Goal: Task Accomplishment & Management: Manage account settings

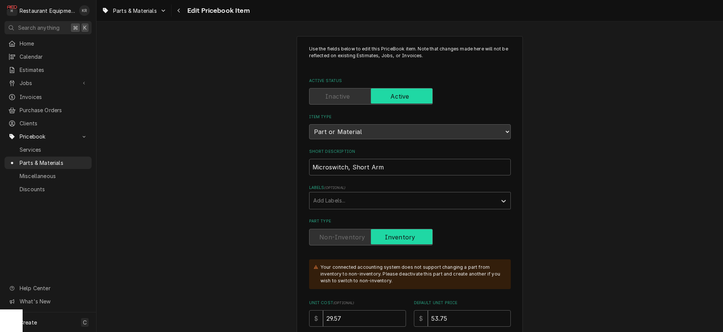
scroll to position [2636, 0]
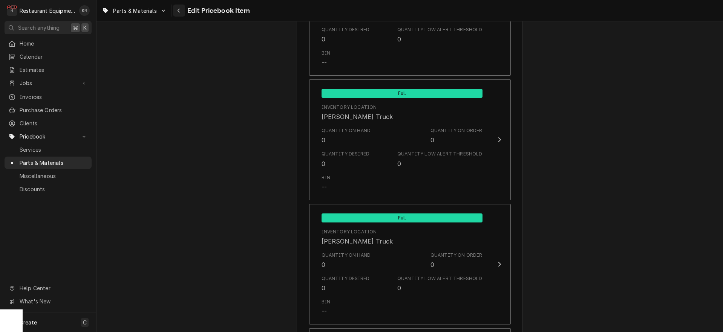
click at [180, 15] on button "Navigate back" at bounding box center [179, 11] width 12 height 12
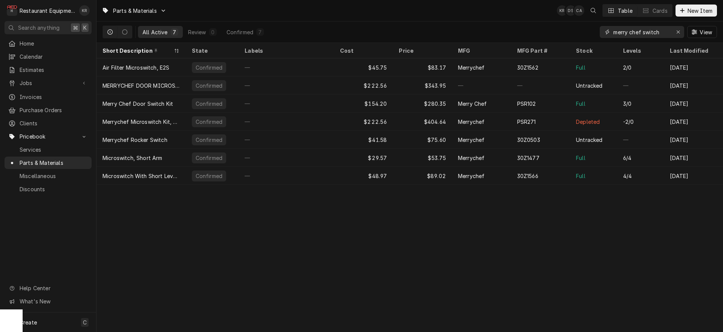
click at [679, 31] on icon "Erase input" at bounding box center [678, 31] width 4 height 5
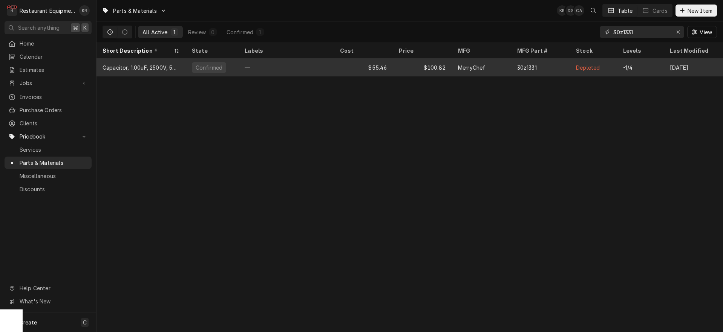
type input "30z1331"
click at [366, 67] on div "$55.46" at bounding box center [363, 67] width 59 height 18
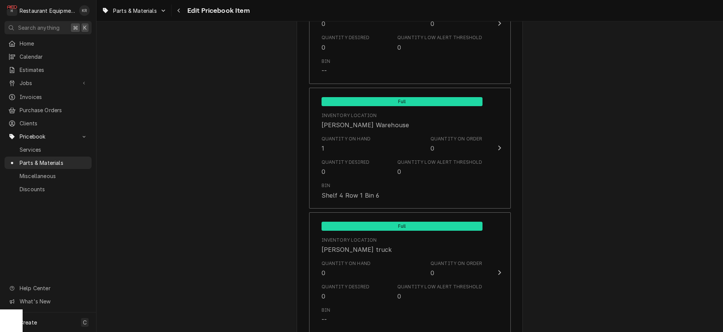
scroll to position [964, 0]
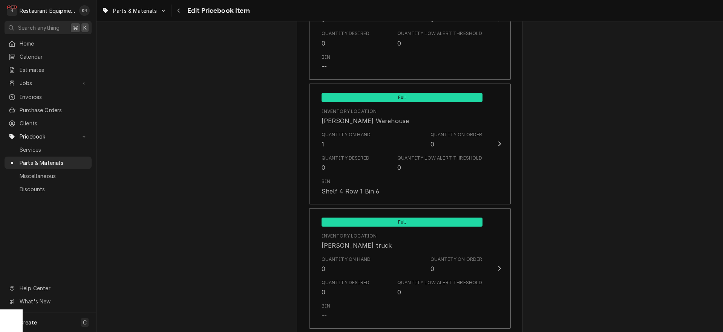
type textarea "x"
click at [176, 13] on div "Navigate back" at bounding box center [179, 11] width 8 height 8
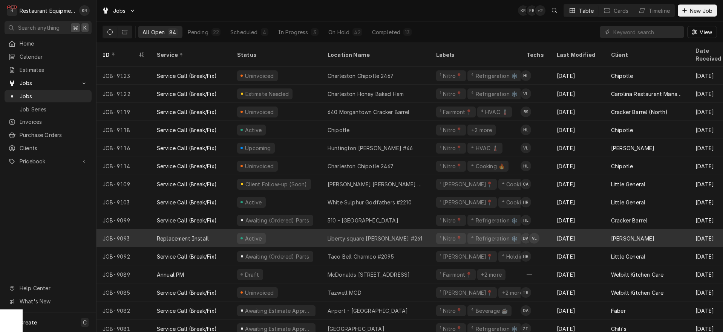
scroll to position [361, 4]
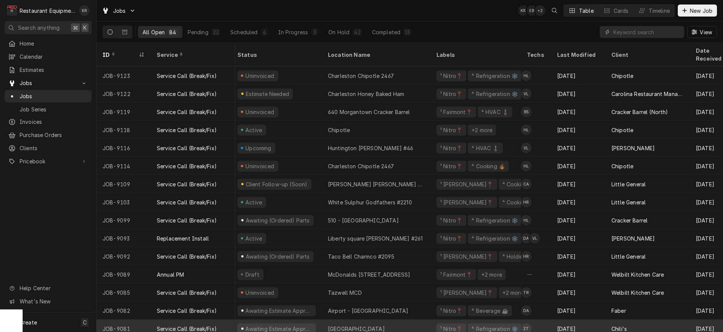
click at [283, 325] on div "Awaiting Estimate Approval" at bounding box center [279, 329] width 68 height 8
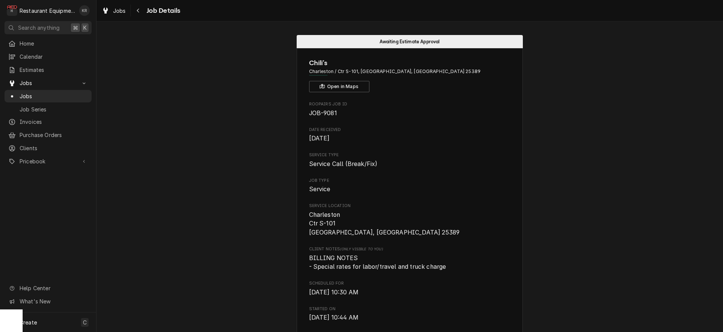
scroll to position [974, 0]
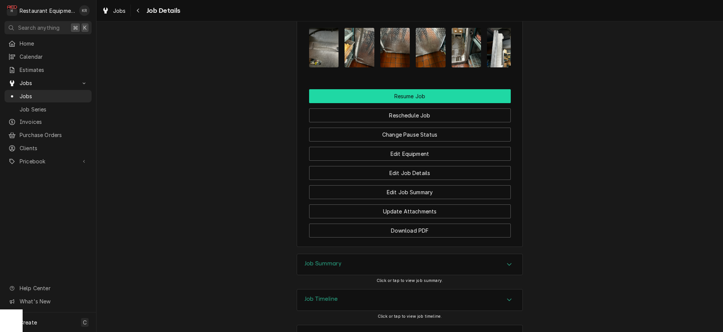
click at [398, 89] on button "Resume Job" at bounding box center [410, 96] width 202 height 14
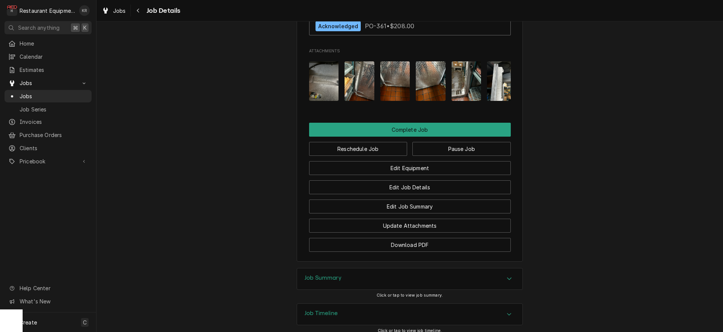
scroll to position [895, 0]
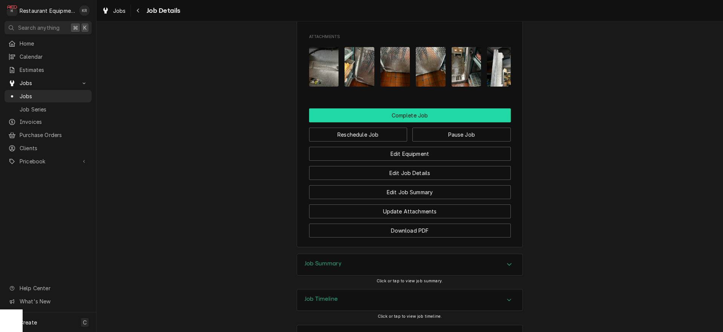
click at [412, 109] on button "Complete Job" at bounding box center [410, 116] width 202 height 14
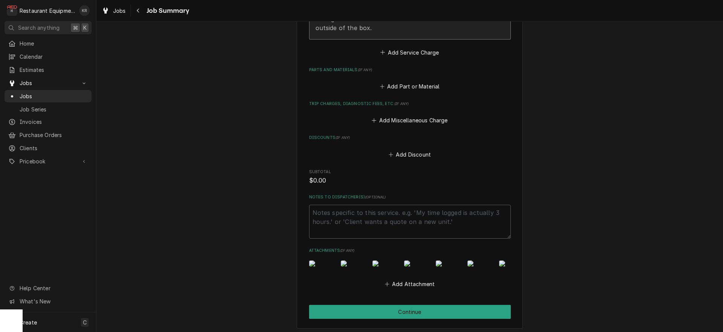
scroll to position [464, 0]
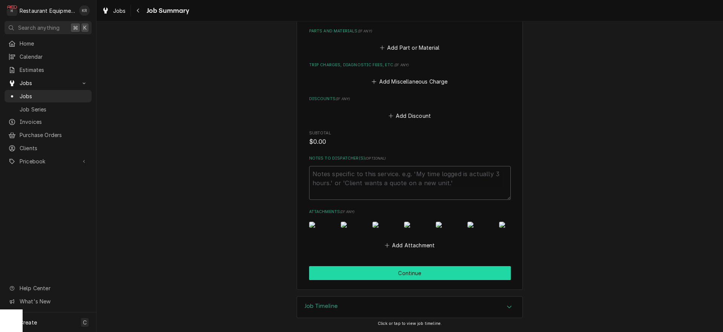
click at [405, 275] on button "Continue" at bounding box center [410, 273] width 202 height 14
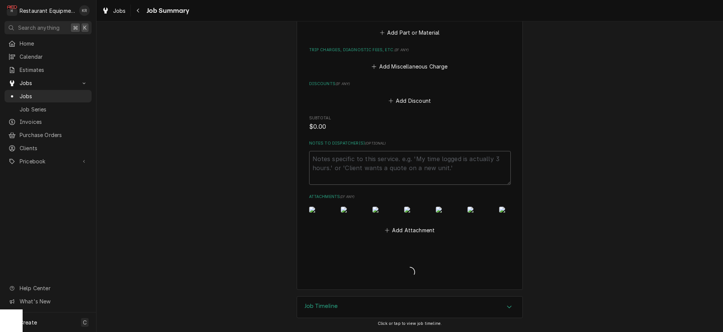
type textarea "x"
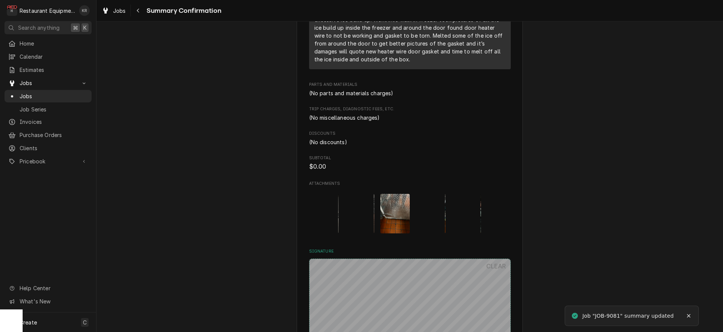
scroll to position [486, 0]
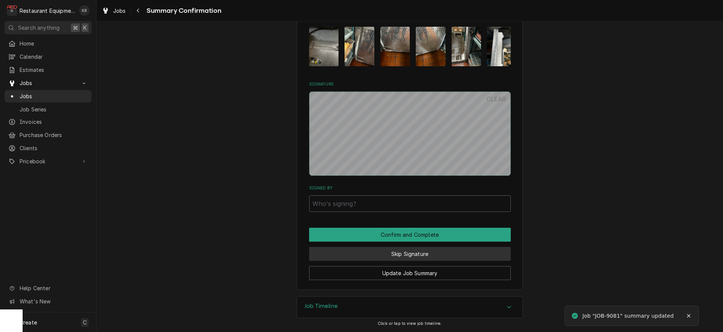
click at [388, 255] on button "Skip Signature" at bounding box center [410, 254] width 202 height 14
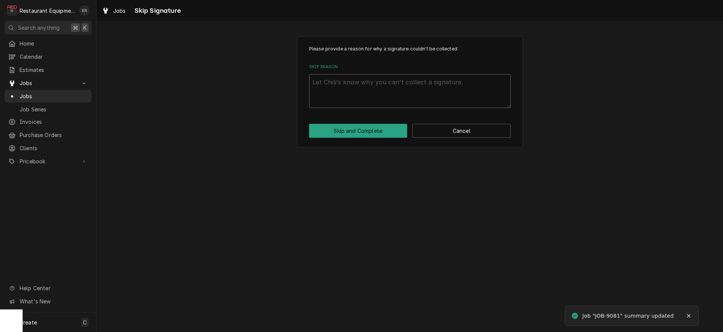
click at [323, 86] on textarea "Skip Reason" at bounding box center [410, 91] width 202 height 34
type textarea "x"
type textarea "e"
type textarea "x"
type textarea "es"
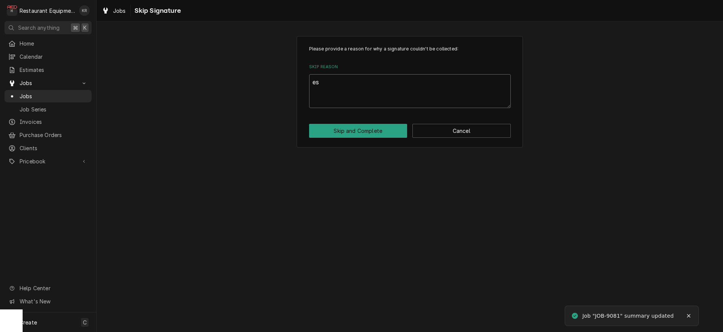
type textarea "x"
type textarea "est"
type textarea "x"
type textarea "esti"
type textarea "x"
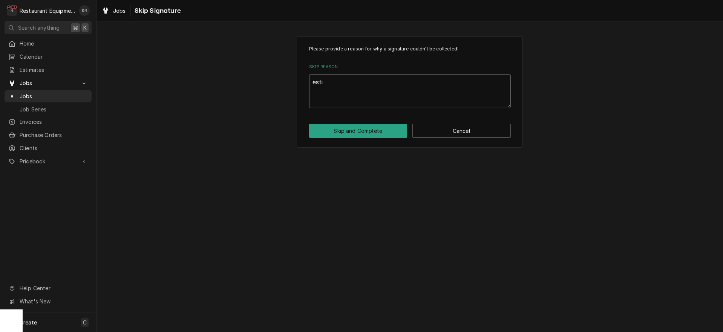
type textarea "estim"
type textarea "x"
type textarea "estima"
type textarea "x"
type textarea "estimat"
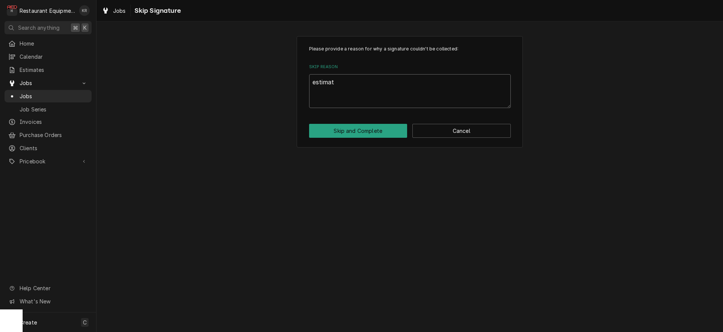
type textarea "x"
type textarea "estimate"
type textarea "x"
type textarea "estimate"
type textarea "x"
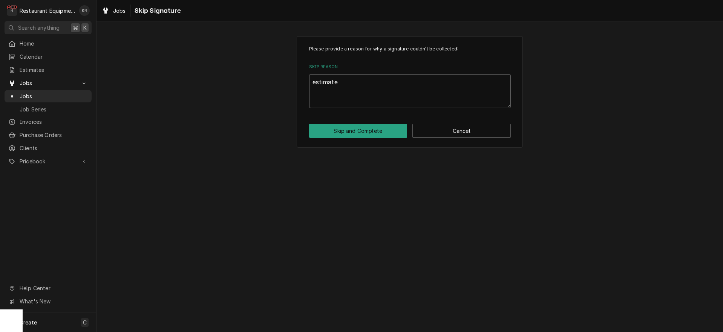
type textarea "estimate s"
type textarea "x"
type textarea "estimate se"
type textarea "x"
type textarea "estimate sen"
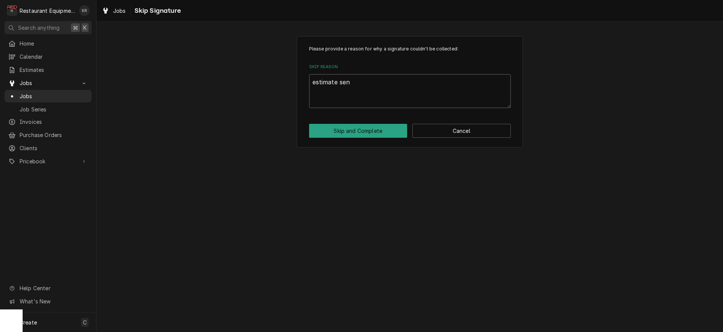
type textarea "x"
type textarea "estimate sent"
type textarea "x"
type textarea "estimate sent"
type textarea "x"
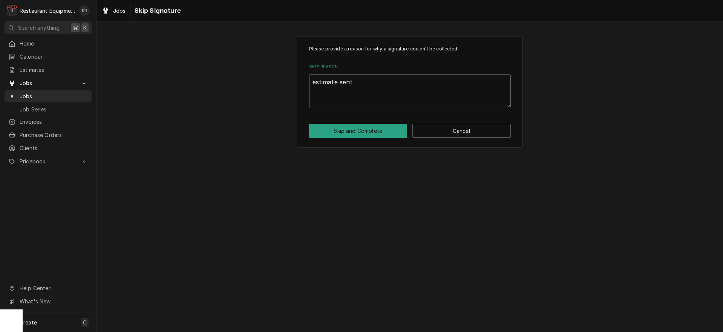
type textarea "estimate sent 1"
type textarea "x"
type textarea "estimate sent 10"
type textarea "x"
type textarea "estimate sent 10/"
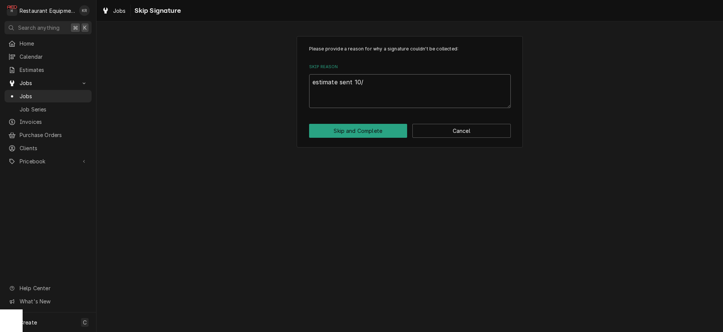
type textarea "x"
type textarea "estimate sent 10/1"
type textarea "x"
type textarea "estimate sent 10/1;"
type textarea "x"
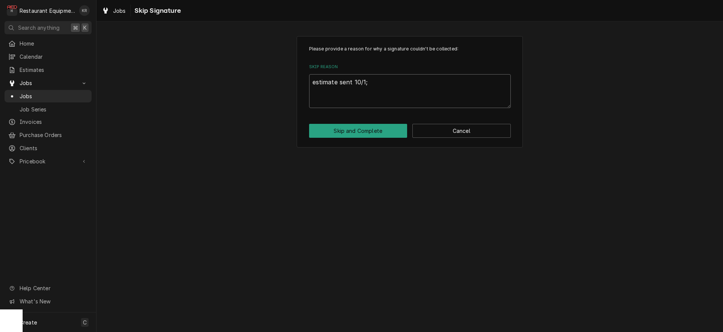
type textarea "estimate sent 10/1;"
type textarea "x"
type textarea "estimate sent 10/1; n"
type textarea "x"
type textarea "estimate sent 10/1; no"
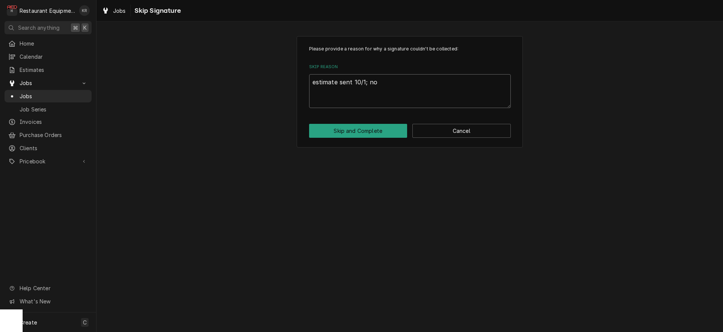
type textarea "x"
type textarea "estimate sent 10/1; no"
type textarea "x"
type textarea "estimate sent 10/1; no r"
type textarea "x"
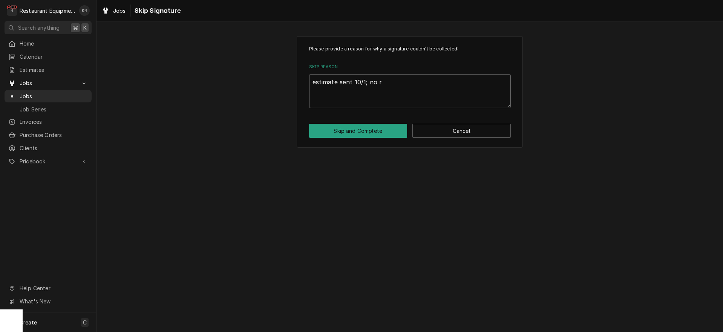
type textarea "estimate sent 10/1; no re"
type textarea "x"
type textarea "estimate sent 10/1; no res"
type textarea "x"
type textarea "estimate sent 10/1; no resp"
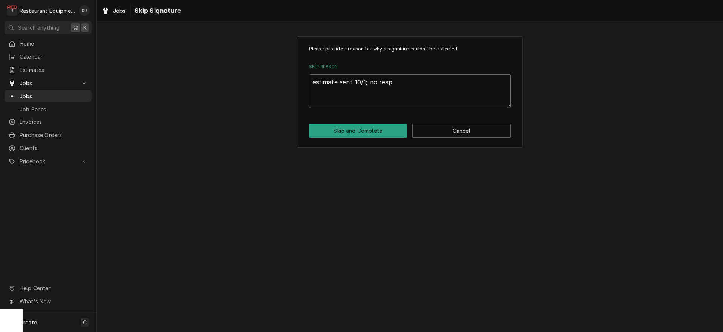
type textarea "x"
type textarea "estimate sent 10/1; no respo"
type textarea "x"
type textarea "estimate sent 10/1; no respon"
type textarea "x"
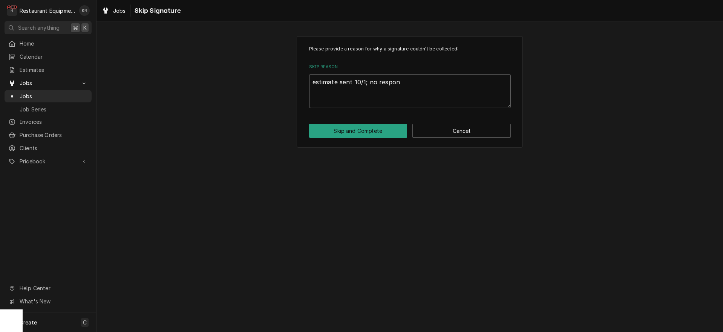
type textarea "estimate sent 10/1; no respons"
type textarea "x"
type textarea "estimate sent 10/1; no response"
type textarea "x"
type textarea "estimate sent 10/1; no response,"
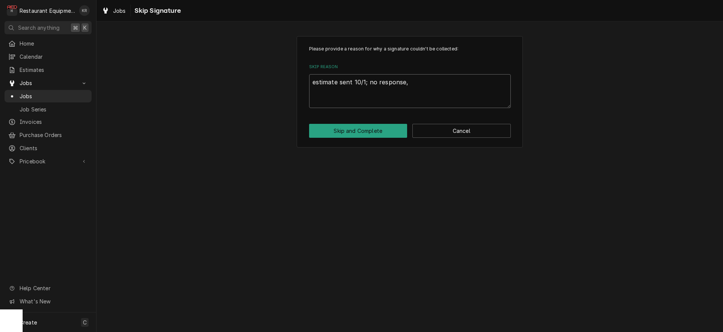
type textarea "x"
type textarea "estimate sent 10/1; no response,"
type textarea "x"
type textarea "estimate sent 10/1; no response, c"
type textarea "x"
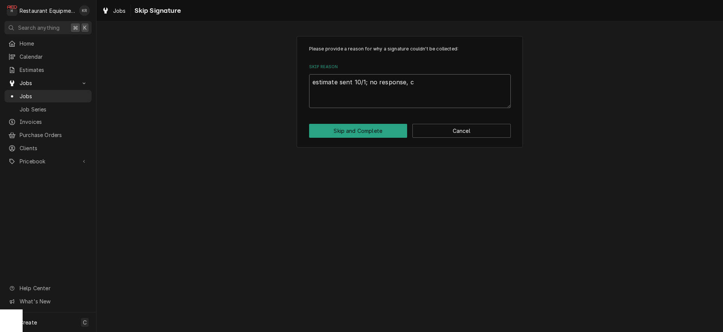
type textarea "estimate sent 10/1; no response, cl"
type textarea "x"
type textarea "estimate sent 10/1; no response, clo"
type textarea "x"
type textarea "estimate sent 10/1; no response, clos"
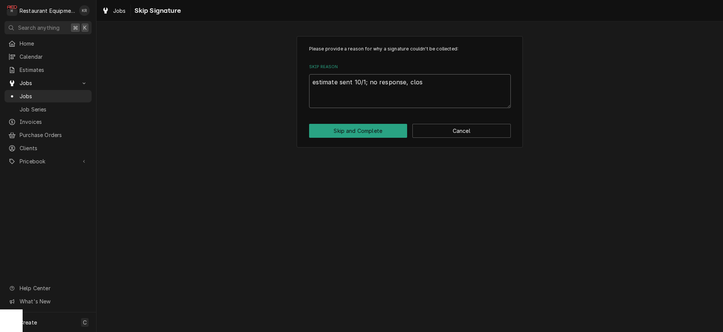
type textarea "x"
type textarea "estimate sent 10/1; no response, closi"
type textarea "x"
type textarea "estimate sent 10/1; no response, closin"
type textarea "x"
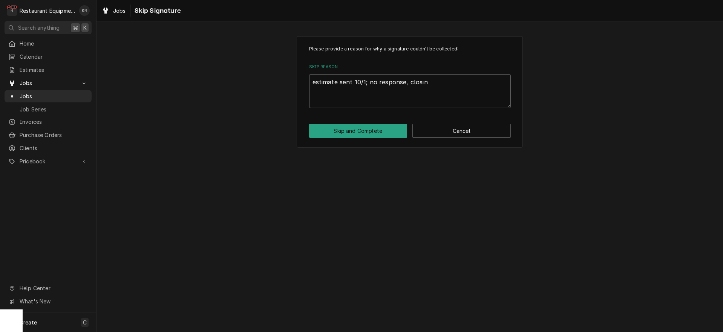
type textarea "estimate sent 10/1; no response, closing"
type textarea "x"
type textarea "estimate sent 10/1; no response, closing"
type textarea "x"
type textarea "estimate sent 10/1; no response, closing c"
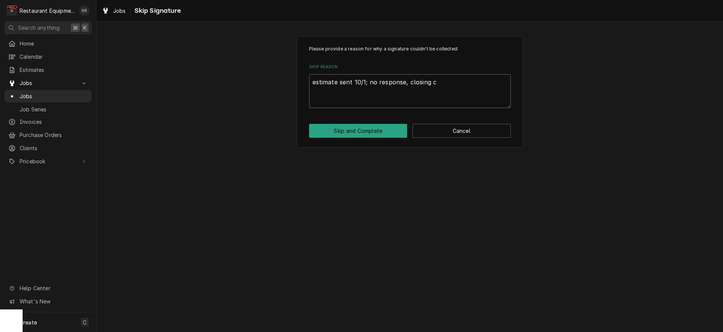
type textarea "x"
type textarea "estimate sent 10/1; no response, closing ca"
type textarea "x"
type textarea "estimate sent 10/1; no response, closing cal"
type textarea "x"
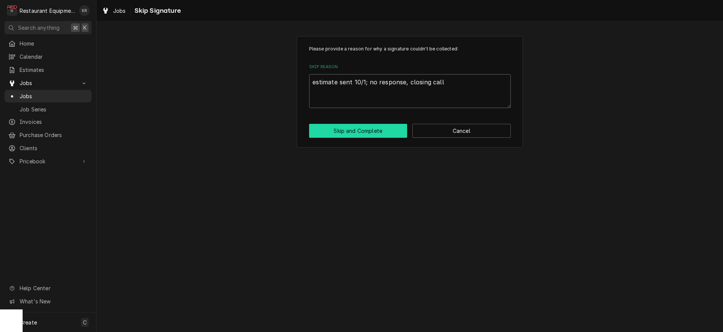
type textarea "estimate sent 10/1; no response, closing call"
click at [368, 129] on button "Skip and Complete" at bounding box center [358, 131] width 98 height 14
type textarea "x"
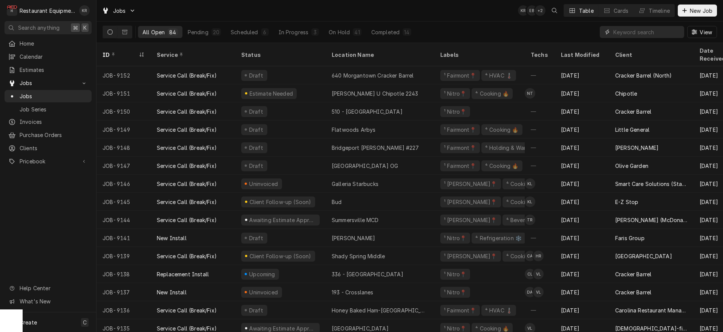
click at [637, 31] on input "Dynamic Content Wrapper" at bounding box center [646, 32] width 67 height 12
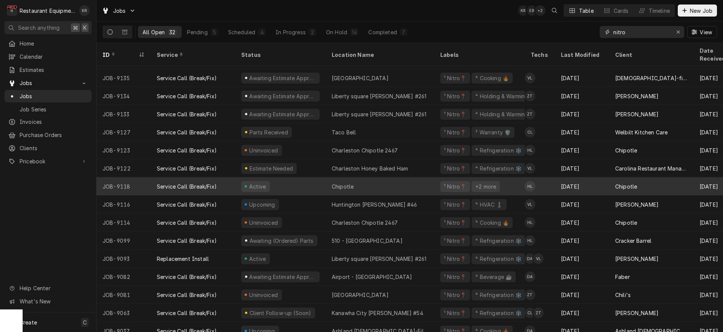
scroll to position [107, 0]
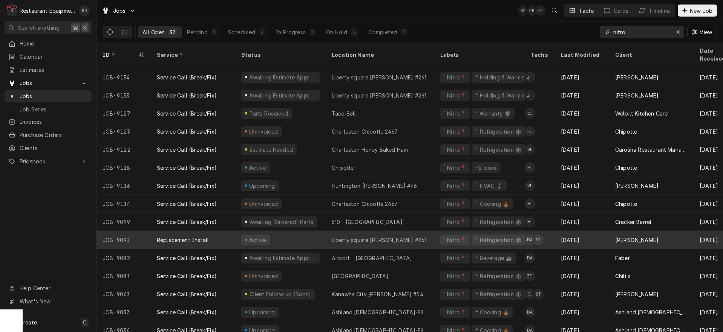
type input "nitro"
click at [155, 240] on tr "JOB-9093 Replacement Install Active Liberty square [PERSON_NAME] #261 ¹ Nitro📍 …" at bounding box center [706, 240] width 1221 height 18
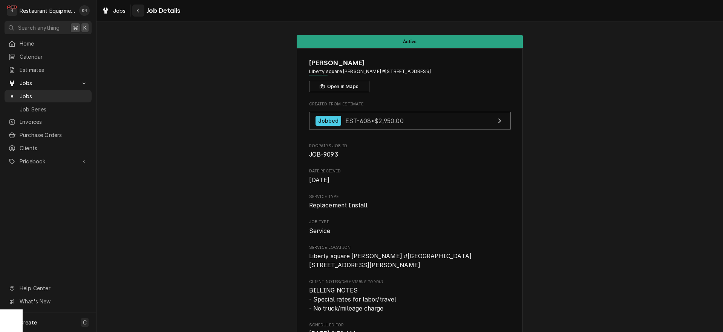
click at [139, 11] on icon "Navigate back" at bounding box center [137, 10] width 3 height 5
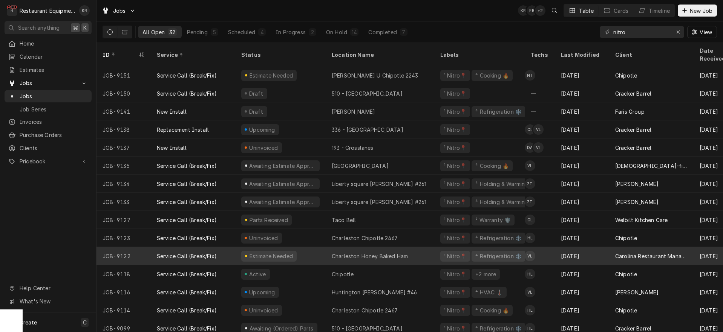
click at [280, 251] on div "Estimate Needed" at bounding box center [268, 256] width 55 height 11
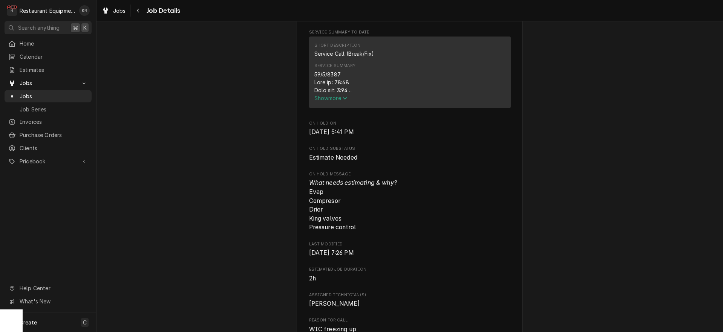
scroll to position [303, 0]
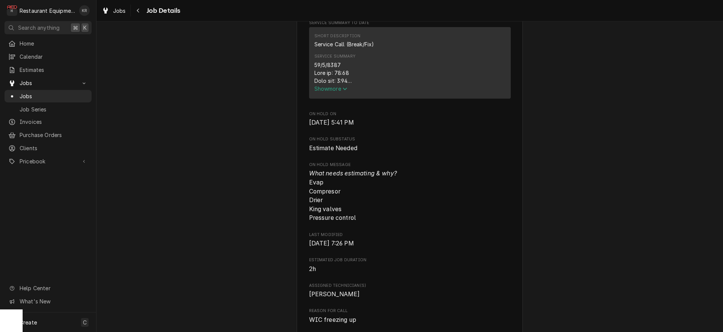
click at [325, 92] on span "Show more" at bounding box center [330, 89] width 33 height 6
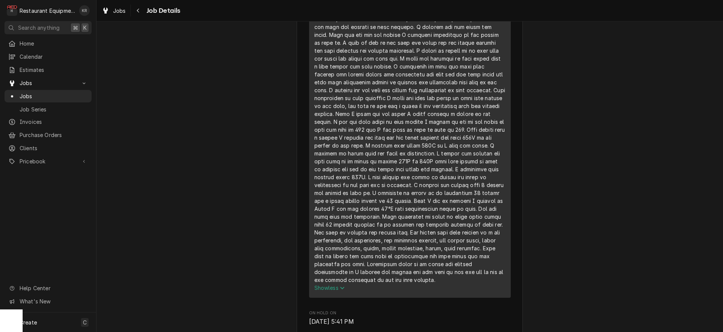
scroll to position [472, 0]
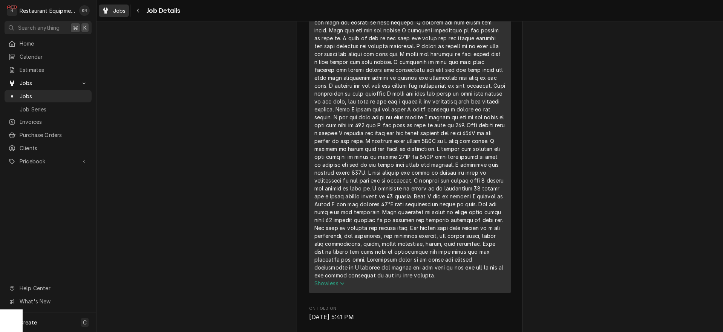
click at [119, 8] on span "Jobs" at bounding box center [119, 11] width 13 height 8
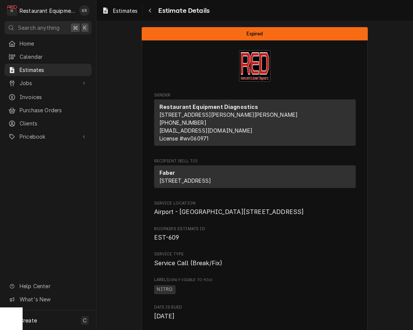
scroll to position [61, 0]
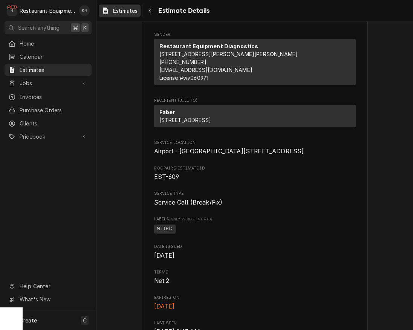
click at [121, 14] on span "Estimates" at bounding box center [125, 11] width 24 height 8
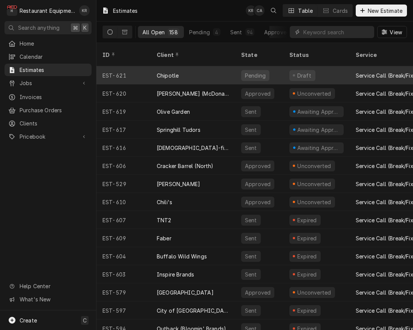
click at [167, 72] on div "Chipotle" at bounding box center [168, 76] width 22 height 8
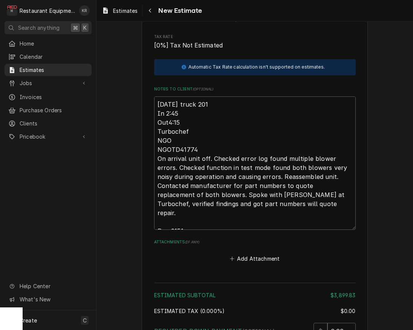
scroll to position [1285, 0]
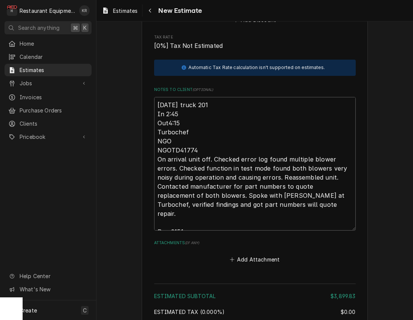
type textarea "x"
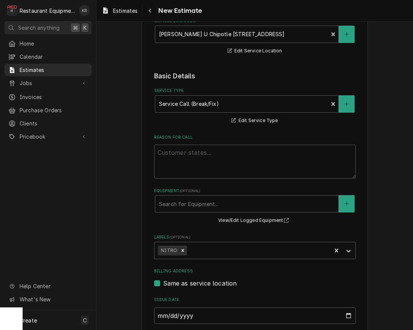
scroll to position [0, 0]
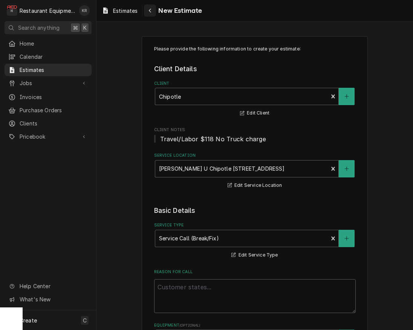
click at [153, 13] on div "Navigate back" at bounding box center [150, 11] width 8 height 8
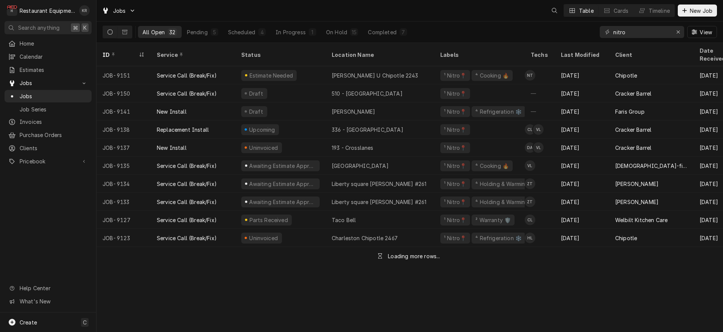
click at [613, 30] on input "nitro" at bounding box center [641, 32] width 57 height 12
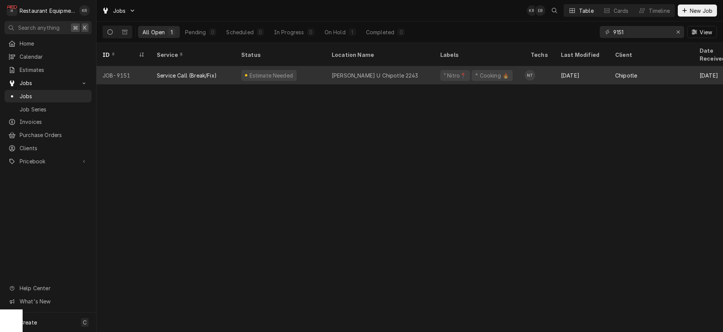
type input "9151"
click at [236, 66] on div "Estimate Needed" at bounding box center [280, 75] width 90 height 18
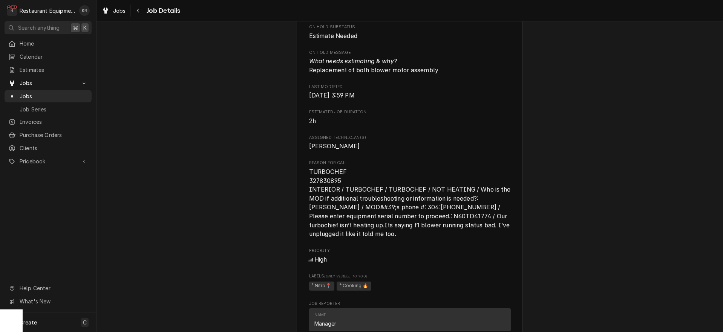
scroll to position [403, 0]
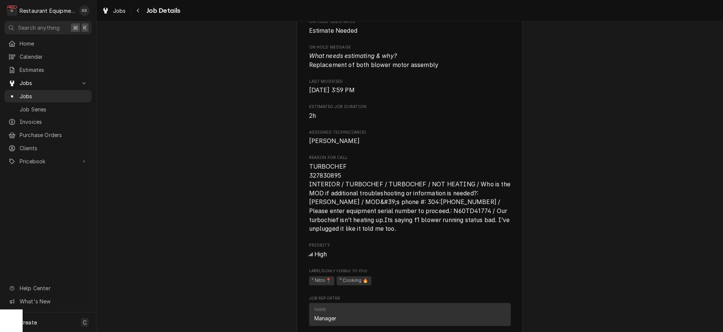
click at [321, 193] on span "TURBOCHEF 327830895 INTERIOR / TURBOCHEF / TURBOCHEF / NOT HEATING / Who is the…" at bounding box center [410, 197] width 203 height 69
copy span "327830895"
click at [115, 11] on span "Jobs" at bounding box center [119, 11] width 13 height 8
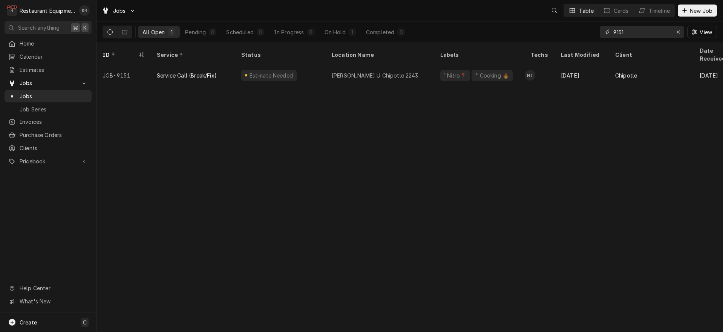
drag, startPoint x: 627, startPoint y: 31, endPoint x: 578, endPoint y: 35, distance: 49.5
click at [613, 35] on input "9151" at bounding box center [641, 32] width 57 height 12
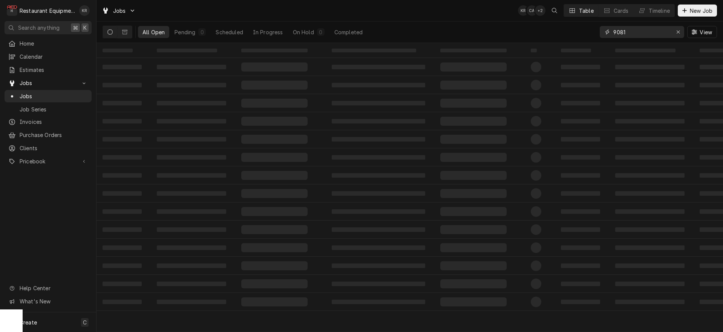
type input "9081"
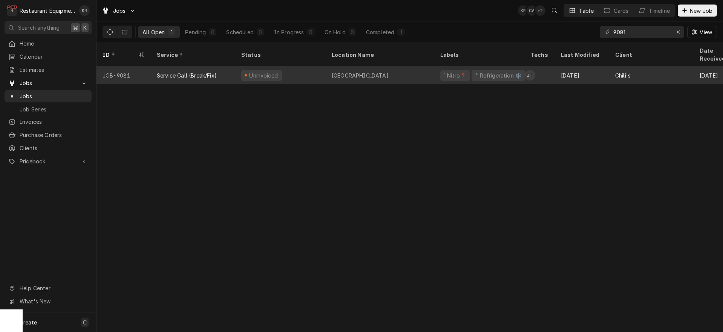
click at [285, 72] on div "Uninvoiced" at bounding box center [280, 75] width 90 height 18
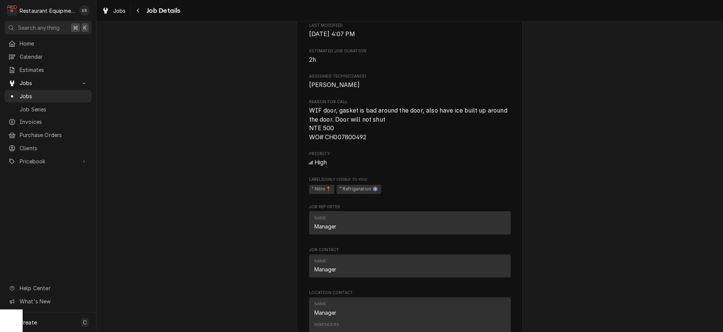
scroll to position [335, 0]
click at [119, 8] on span "Jobs" at bounding box center [119, 11] width 13 height 8
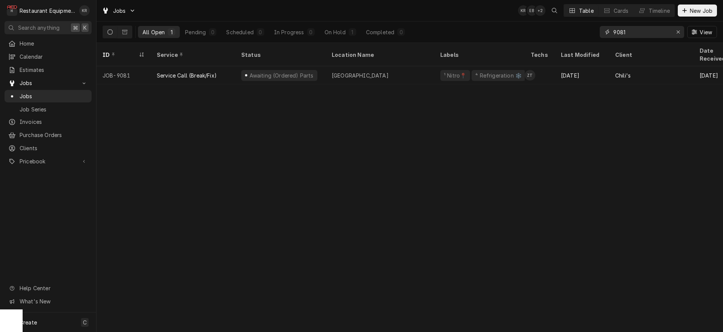
drag, startPoint x: 630, startPoint y: 32, endPoint x: 572, endPoint y: 29, distance: 57.7
click at [613, 29] on input "9081" at bounding box center [641, 32] width 57 height 12
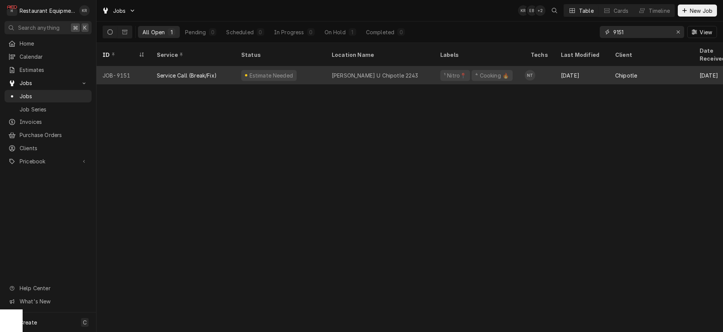
type input "9151"
click at [290, 70] on div "Estimate Needed" at bounding box center [268, 75] width 55 height 11
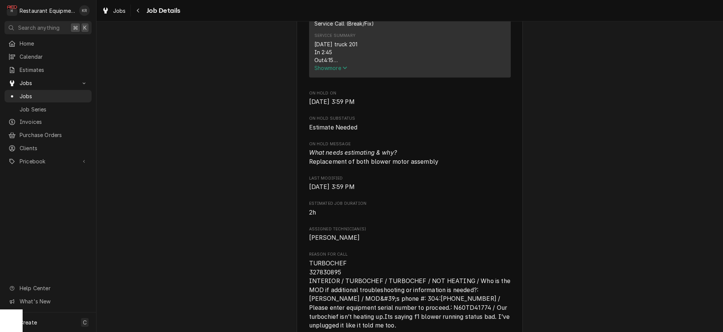
scroll to position [328, 0]
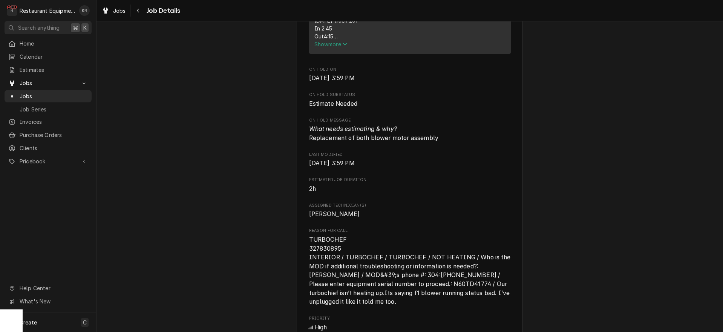
click at [324, 269] on span "TURBOCHEF 327830895 INTERIOR / TURBOCHEF / TURBOCHEF / NOT HEATING / Who is the…" at bounding box center [410, 270] width 203 height 69
click at [325, 267] on span "TURBOCHEF 327830895 INTERIOR / TURBOCHEF / TURBOCHEF / NOT HEATING / Who is the…" at bounding box center [410, 270] width 203 height 69
copy span "327830895"
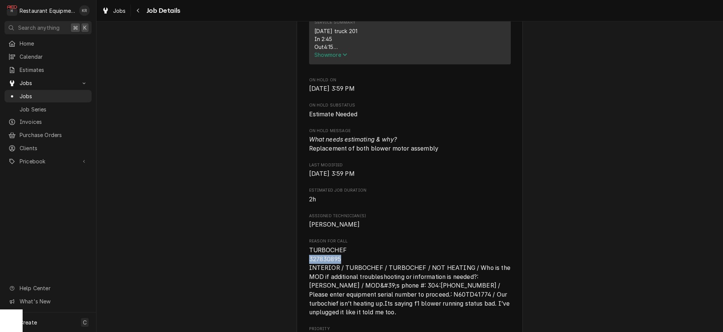
scroll to position [232, 0]
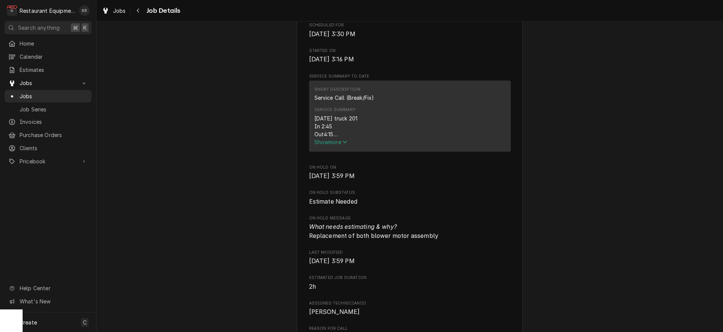
click at [336, 145] on span "Show more" at bounding box center [330, 142] width 33 height 6
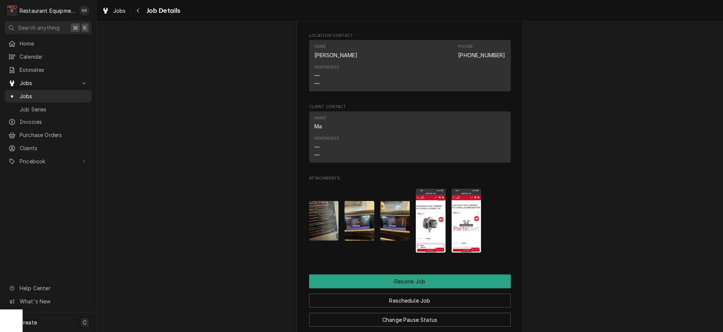
scroll to position [1047, 0]
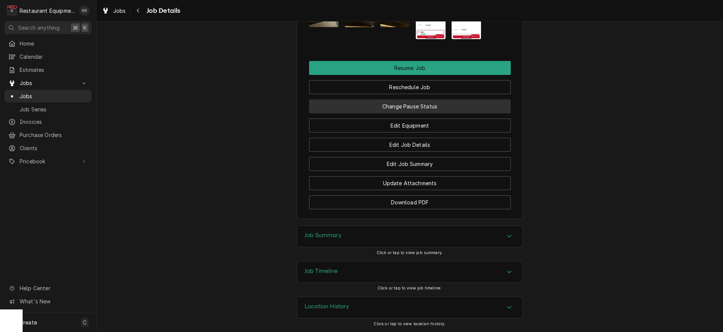
click at [419, 108] on button "Change Pause Status" at bounding box center [410, 106] width 202 height 14
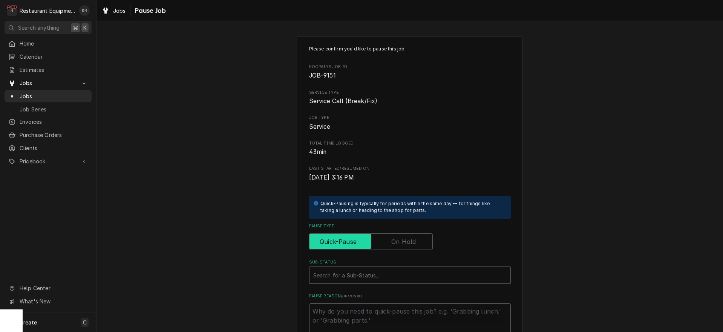
click at [396, 246] on label "Pause Type" at bounding box center [371, 242] width 124 height 17
click at [396, 246] on input "Pause Type" at bounding box center [370, 242] width 117 height 17
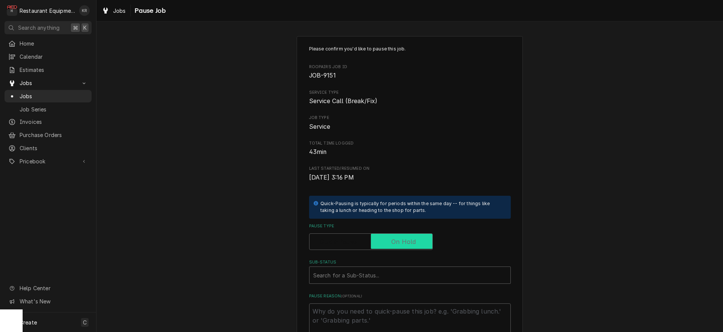
checkbox input "true"
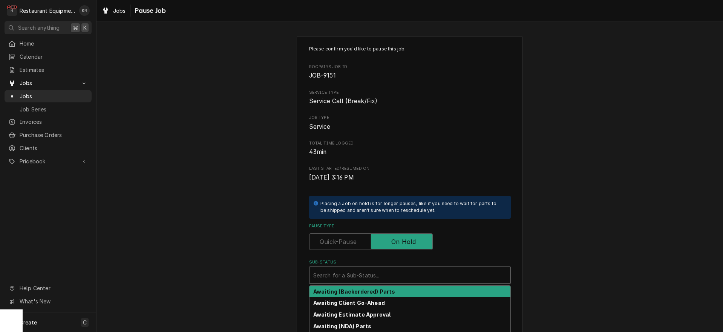
click at [371, 277] on div "Sub-Status" at bounding box center [409, 276] width 193 height 14
type textarea "x"
type input "est"
click at [344, 292] on strong "Awaiting Estimate Approval" at bounding box center [351, 292] width 77 height 6
type textarea "x"
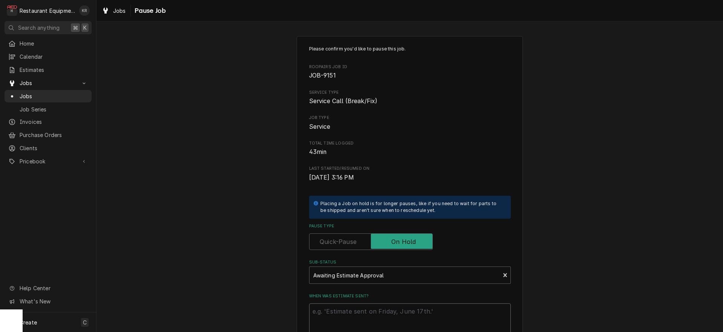
click at [341, 312] on textarea "When was estimate sent?" at bounding box center [410, 321] width 202 height 34
type textarea "x"
type textarea "1"
type textarea "x"
type textarea "10"
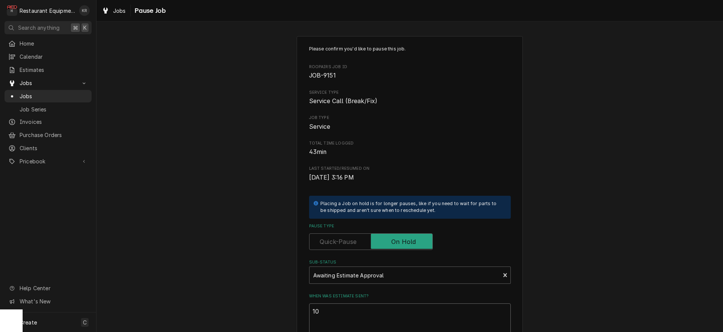
type textarea "x"
type textarea "10/"
type textarea "x"
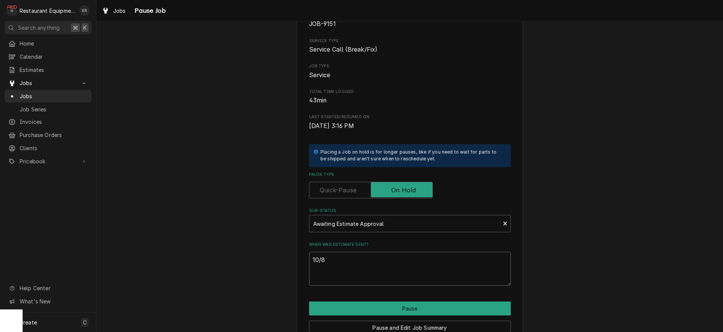
scroll to position [90, 0]
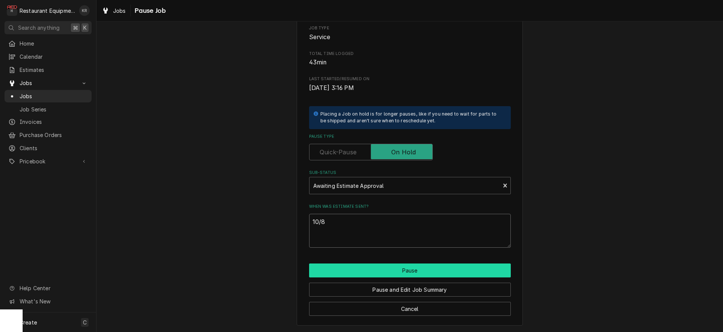
type textarea "10/8"
click at [424, 272] on button "Pause" at bounding box center [410, 271] width 202 height 14
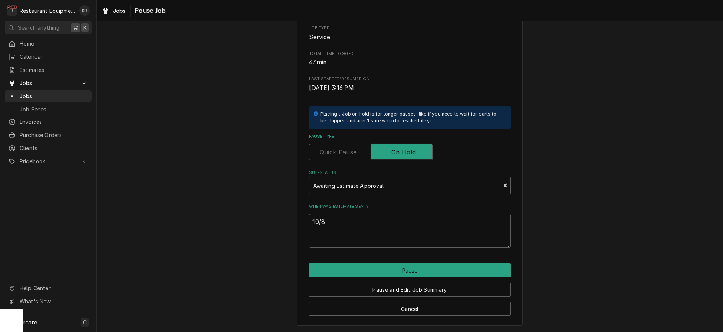
type textarea "x"
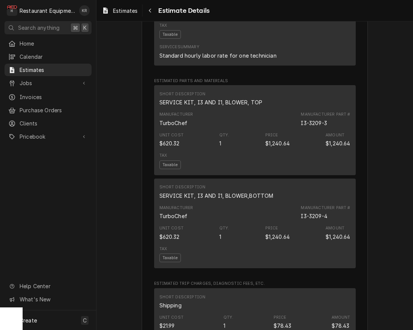
scroll to position [529, 0]
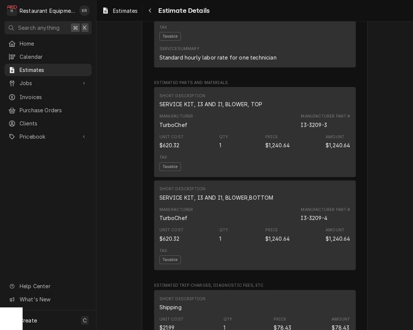
drag, startPoint x: 298, startPoint y: 155, endPoint x: 333, endPoint y: 157, distance: 34.7
click at [333, 131] on div "Manufacturer TurboChef Manufacturer Part # I3-3209-3" at bounding box center [254, 121] width 191 height 20
drag, startPoint x: 332, startPoint y: 158, endPoint x: 327, endPoint y: 158, distance: 4.9
click at [328, 129] on div "Manufacturer Part # I3-3209-3" at bounding box center [325, 120] width 49 height 15
copy div "I3-3209-3"
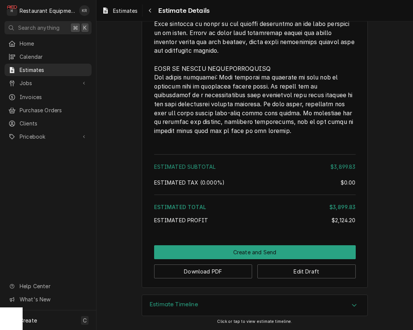
scroll to position [1358, 0]
click at [207, 278] on button "Download PDF" at bounding box center [203, 272] width 98 height 14
click at [122, 9] on span "Estimates" at bounding box center [125, 11] width 24 height 8
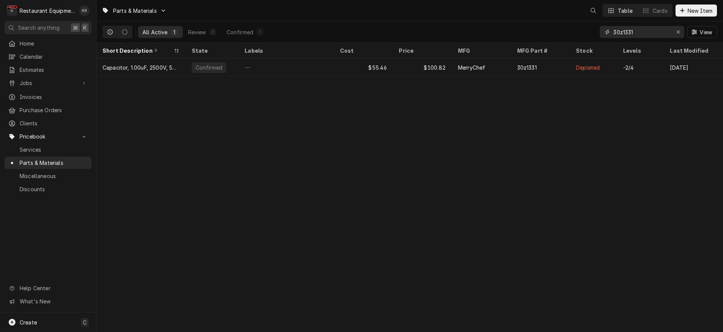
drag, startPoint x: 612, startPoint y: 35, endPoint x: 608, endPoint y: 26, distance: 10.6
click at [613, 37] on input "30z1331" at bounding box center [641, 32] width 57 height 12
paste input "I3-3209-3"
type input "I3-3209-3"
click at [349, 66] on div "$620.32" at bounding box center [363, 67] width 59 height 18
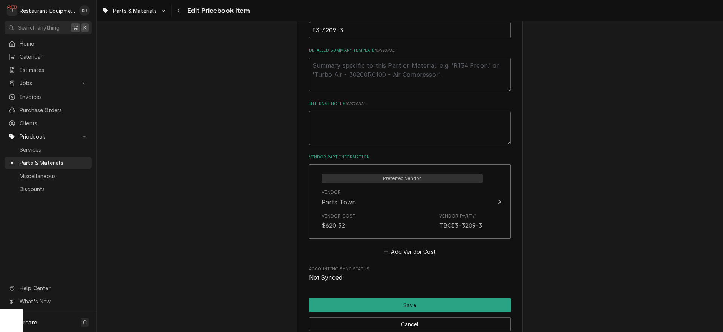
scroll to position [352, 0]
click at [174, 5] on div "Edit Pricebook Item" at bounding box center [211, 11] width 77 height 12
click at [180, 6] on button "Navigate back" at bounding box center [179, 11] width 12 height 12
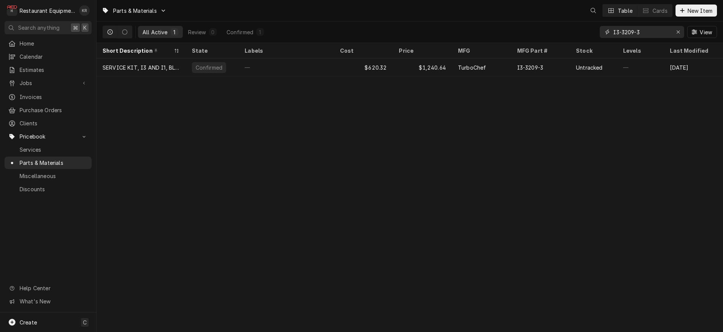
click at [662, 34] on input "I3-3209-3" at bounding box center [641, 32] width 57 height 12
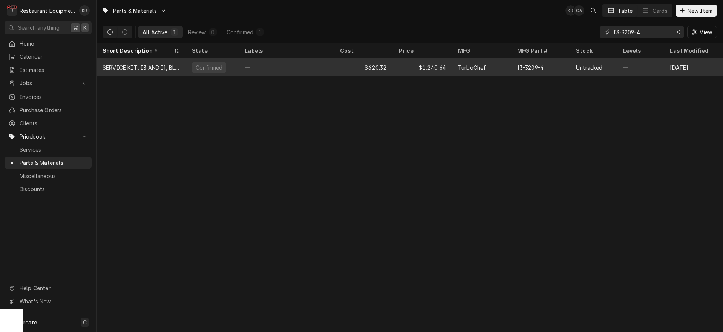
type input "I3-3209-4"
drag, startPoint x: 581, startPoint y: 64, endPoint x: 572, endPoint y: 73, distance: 12.8
click at [581, 64] on div "Untracked" at bounding box center [589, 68] width 26 height 8
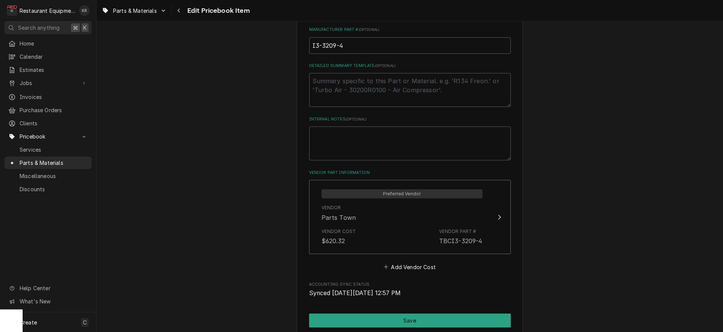
scroll to position [402, 0]
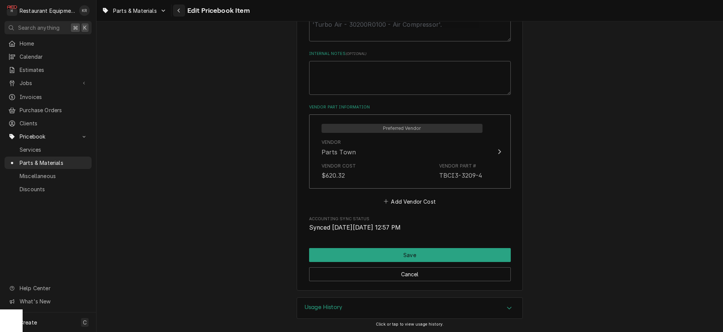
click at [176, 8] on button "Navigate back" at bounding box center [179, 11] width 12 height 12
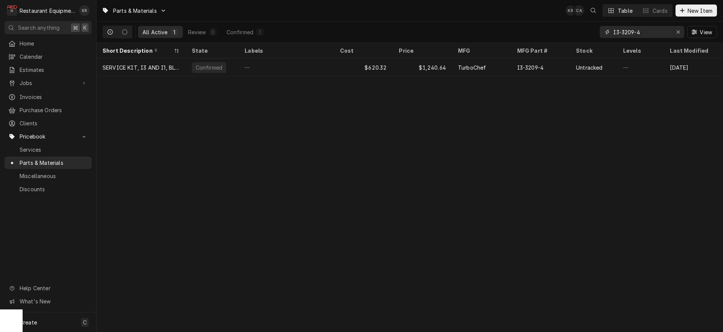
click at [678, 34] on icon "Erase input" at bounding box center [678, 31] width 4 height 5
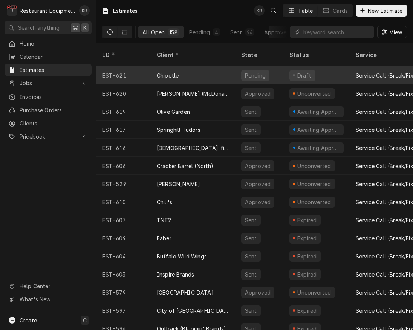
click at [220, 68] on div "Chipotle" at bounding box center [193, 75] width 84 height 18
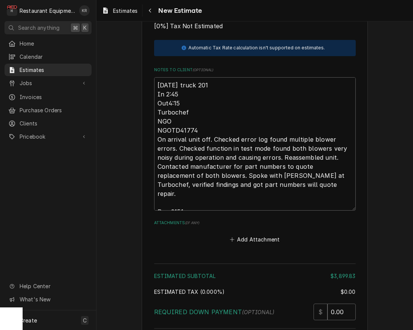
scroll to position [1456, 0]
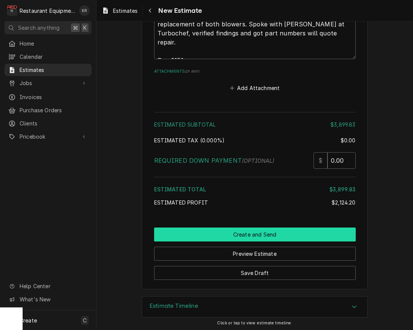
click at [242, 233] on button "Create and Send" at bounding box center [255, 235] width 202 height 14
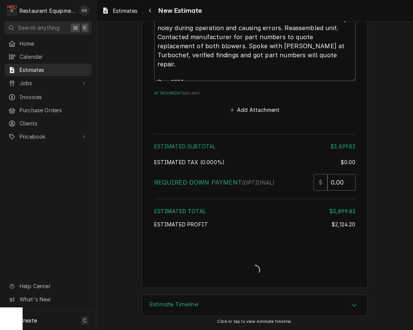
scroll to position [1432, 0]
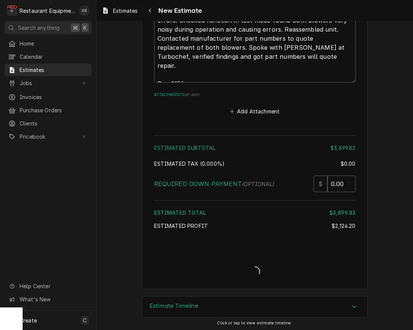
type textarea "x"
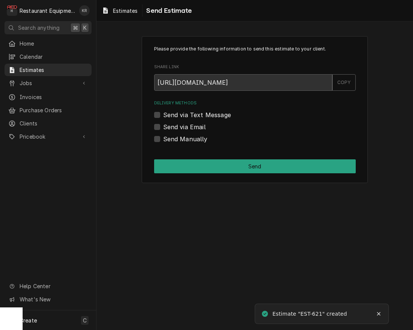
click at [156, 143] on div "Send Manually" at bounding box center [255, 139] width 202 height 9
click at [163, 141] on label "Send Manually" at bounding box center [185, 139] width 44 height 9
click at [163, 141] on input "Send Manually" at bounding box center [264, 143] width 202 height 17
checkbox input "true"
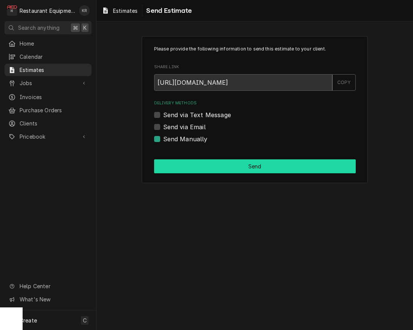
click at [179, 161] on button "Send" at bounding box center [255, 166] width 202 height 14
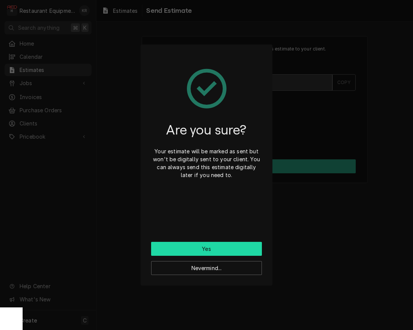
click at [211, 246] on button "Yes" at bounding box center [206, 249] width 111 height 14
